Goal: Communication & Community: Ask a question

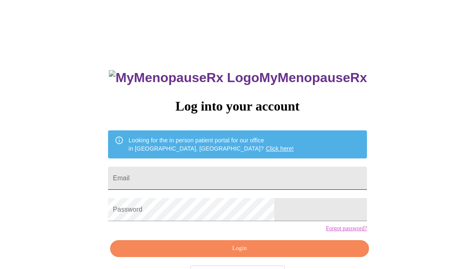
click at [187, 177] on input "Email" at bounding box center [237, 177] width 259 height 23
type input "hsantiemmo@gmail.com"
click at [197, 225] on form "Password" at bounding box center [237, 209] width 259 height 31
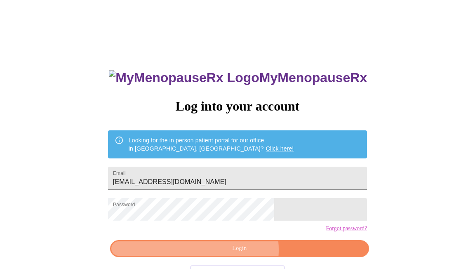
click at [241, 253] on span "Login" at bounding box center [239, 248] width 240 height 10
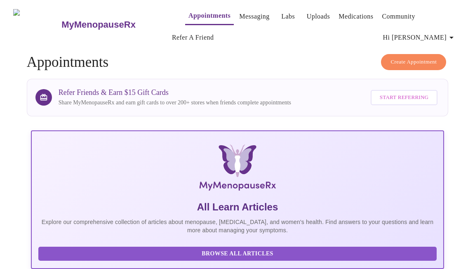
click at [281, 13] on link "Labs" at bounding box center [288, 17] width 14 height 12
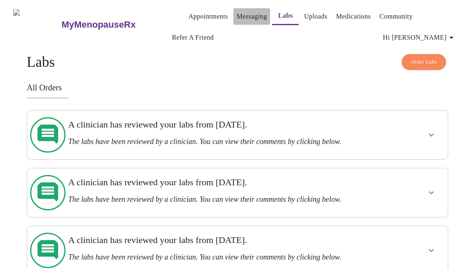
click at [239, 15] on link "Messaging" at bounding box center [251, 17] width 30 height 12
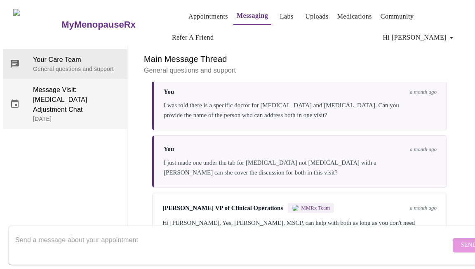
scroll to position [3408, 0]
click at [68, 85] on span "Message Visit: Hormone Therapy Adjustment Chat" at bounding box center [76, 100] width 87 height 30
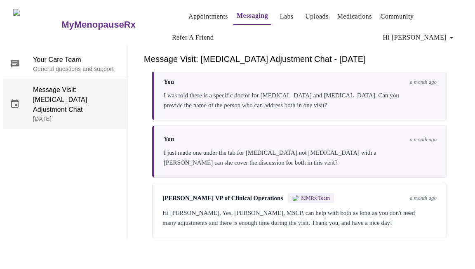
scroll to position [177, 0]
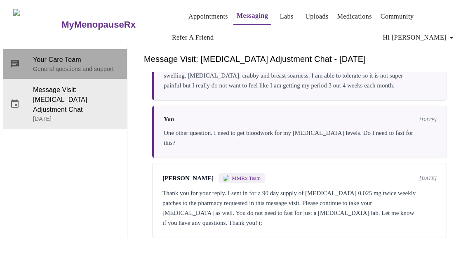
click at [62, 65] on p "General questions and support" at bounding box center [76, 69] width 87 height 8
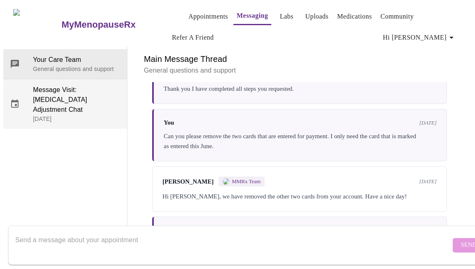
scroll to position [3408, 0]
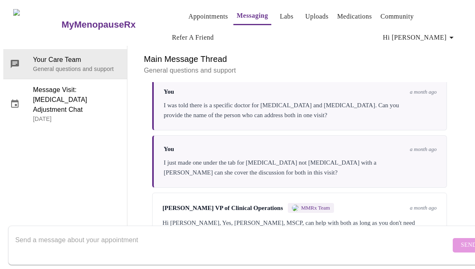
click at [136, 232] on textarea "Send a message about your appointment" at bounding box center [232, 245] width 435 height 26
click at [135, 232] on textarea "Hi. I recently had my labs done for and" at bounding box center [232, 245] width 435 height 26
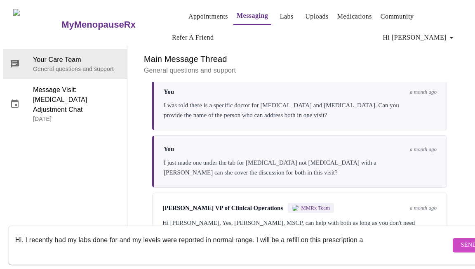
click at [363, 233] on textarea "Hi. I recently had my labs done for and my levels were reported in normal range…" at bounding box center [232, 245] width 435 height 26
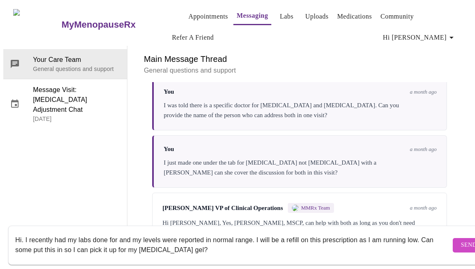
click at [242, 236] on textarea "Hi. I recently had my labs done for and my levels were reported in normal range…" at bounding box center [232, 245] width 435 height 26
click at [233, 239] on textarea "Hi. I recently had my labs done for and my levels were reported in normal range…" at bounding box center [232, 245] width 435 height 26
type textarea "Hi. I recently had my labs done for and my levels were reported in normal range…"
click at [452, 238] on button "Send" at bounding box center [468, 245] width 32 height 14
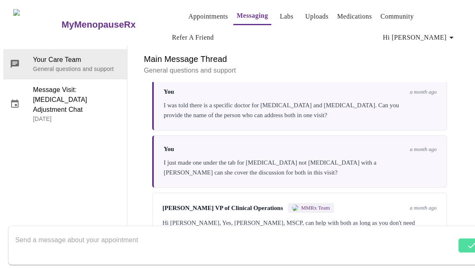
scroll to position [3416, 0]
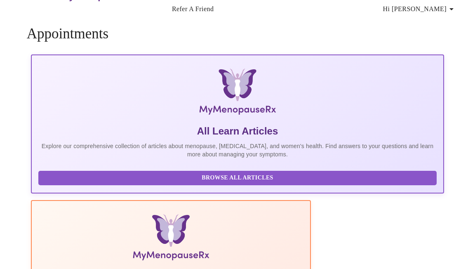
scroll to position [28, 0]
